Goal: Information Seeking & Learning: Compare options

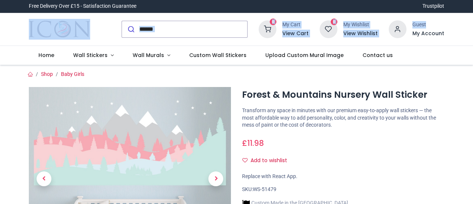
drag, startPoint x: 471, startPoint y: 10, endPoint x: 469, endPoint y: 17, distance: 6.9
click at [469, 17] on header "Trustpilot Free Delivery Over £15 - Satisfaction Guarantee Trustpilot" at bounding box center [236, 32] width 473 height 65
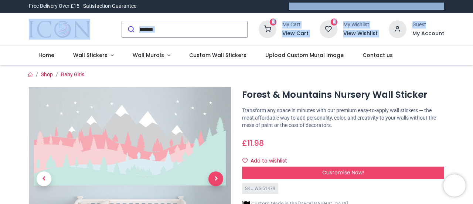
click at [213, 176] on span "Next" at bounding box center [215, 178] width 15 height 15
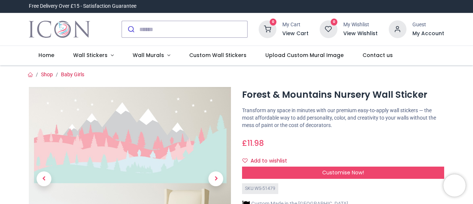
click at [214, 176] on div at bounding box center [129, 198] width 213 height 223
click at [101, 55] on span "Wall Stickers" at bounding box center [90, 54] width 34 height 7
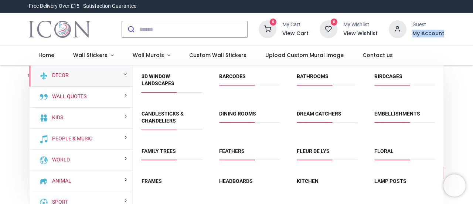
drag, startPoint x: 471, startPoint y: 26, endPoint x: 470, endPoint y: 34, distance: 7.8
click at [470, 34] on div "0 My Cart View Cart 0 Guest" at bounding box center [236, 29] width 473 height 33
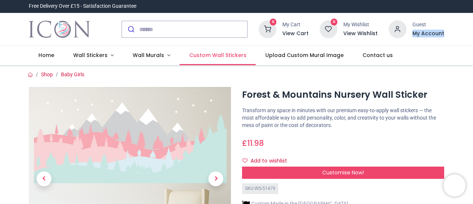
click at [205, 55] on span "Custom Wall Stickers" at bounding box center [217, 54] width 57 height 7
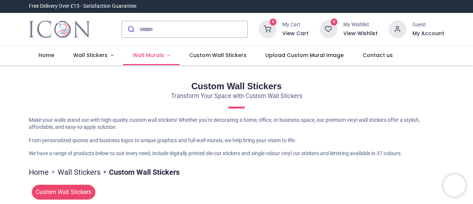
click at [160, 56] on span "Wall Murals" at bounding box center [148, 54] width 31 height 7
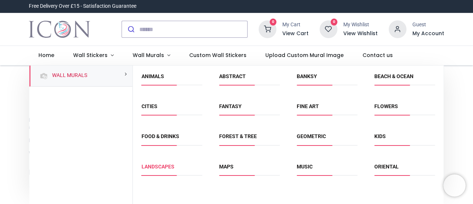
click at [167, 164] on link "Landscapes" at bounding box center [157, 166] width 33 height 6
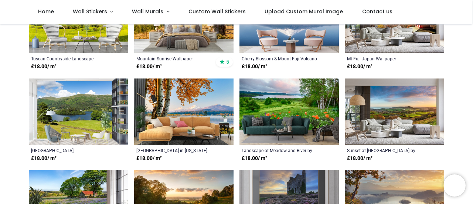
scroll to position [185, 0]
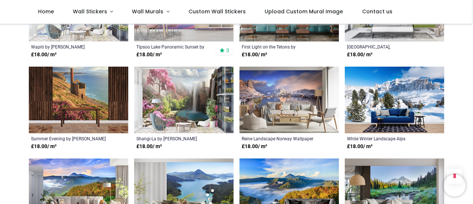
scroll to position [776, 0]
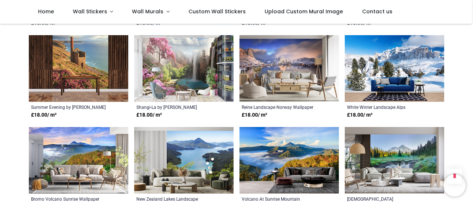
drag, startPoint x: 471, startPoint y: 92, endPoint x: 471, endPoint y: 96, distance: 4.1
click at [471, 96] on div "Pricelist : Public Pricelist Public Pricelist Selection of Landscape Wall Mural…" at bounding box center [236, 2] width 473 height 1510
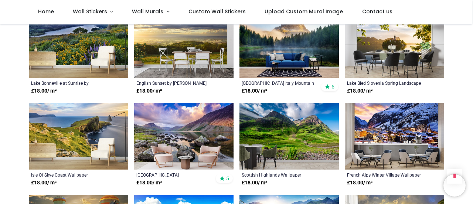
scroll to position [984, 0]
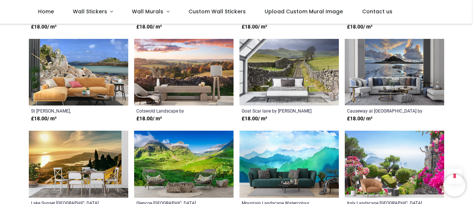
scroll to position [1423, 0]
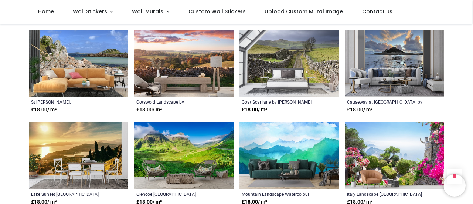
drag, startPoint x: 471, startPoint y: 122, endPoint x: 468, endPoint y: 133, distance: 11.5
